Goal: Obtain resource: Obtain resource

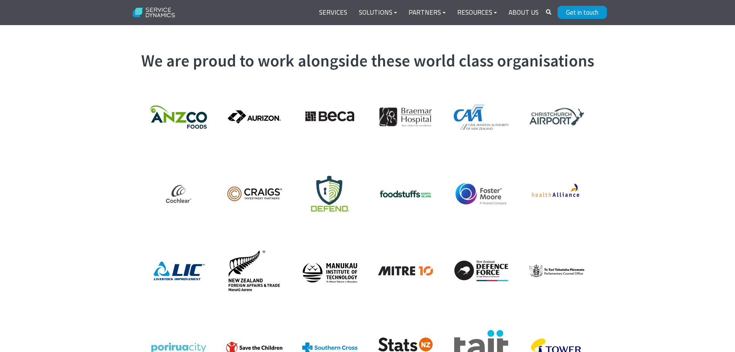
scroll to position [1663, 0]
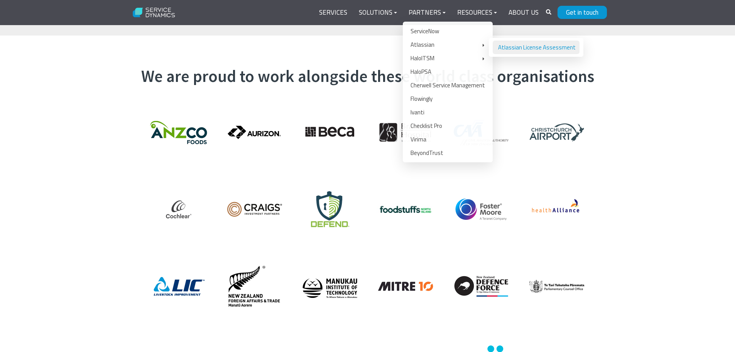
click at [508, 46] on link "Atlassian License Assessment" at bounding box center [536, 48] width 87 height 14
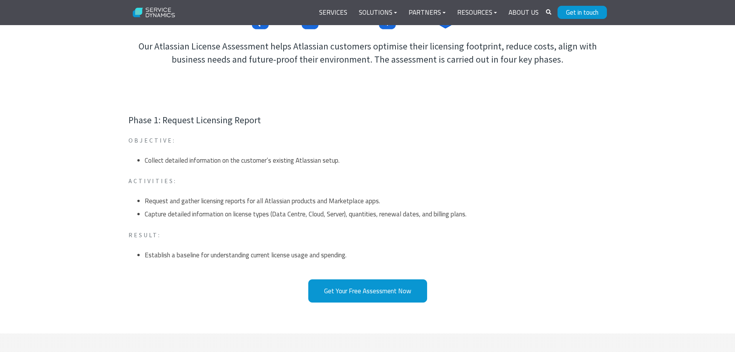
scroll to position [232, 0]
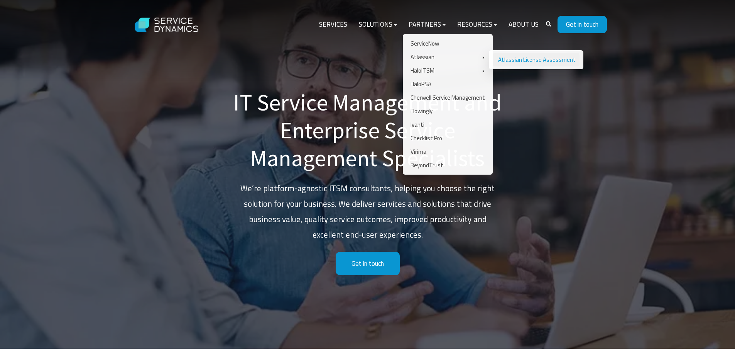
click at [514, 57] on link "Atlassian License Assessment" at bounding box center [536, 60] width 87 height 14
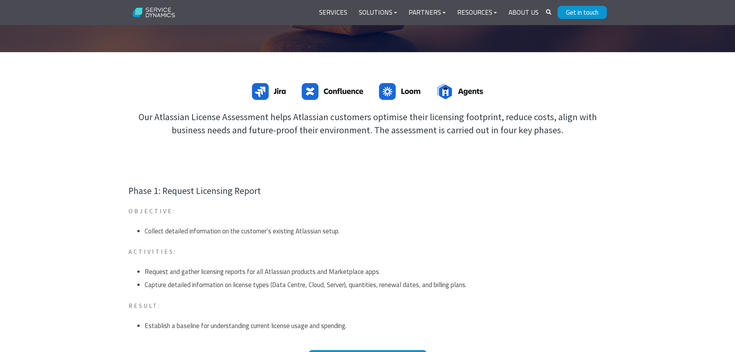
scroll to position [154, 0]
